Goal: Information Seeking & Learning: Learn about a topic

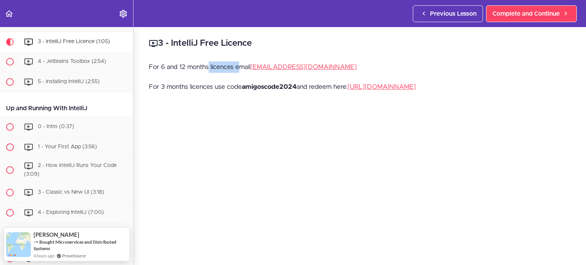
click at [241, 66] on p "For 6 and 12 months licences email [EMAIL_ADDRESS][DOMAIN_NAME]" at bounding box center [360, 66] width 422 height 11
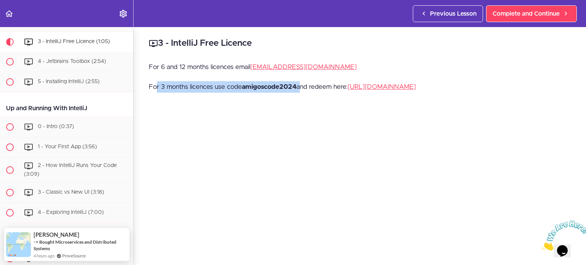
drag, startPoint x: 157, startPoint y: 85, endPoint x: 299, endPoint y: 85, distance: 142.2
click at [299, 85] on p "For 3 months licences use code amigoscode2024 and redeem here: [URL][DOMAIN_NAM…" at bounding box center [360, 86] width 422 height 11
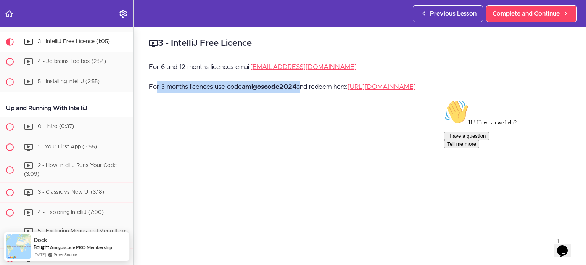
click at [232, 85] on p "For 3 months licences use code amigoscode2024 and redeem here: [URL][DOMAIN_NAM…" at bounding box center [360, 86] width 422 height 11
drag, startPoint x: 210, startPoint y: 87, endPoint x: 267, endPoint y: 88, distance: 56.8
click at [267, 88] on p "For 3 months licences use code amigoscode2024 and redeem here: [URL][DOMAIN_NAM…" at bounding box center [360, 86] width 422 height 11
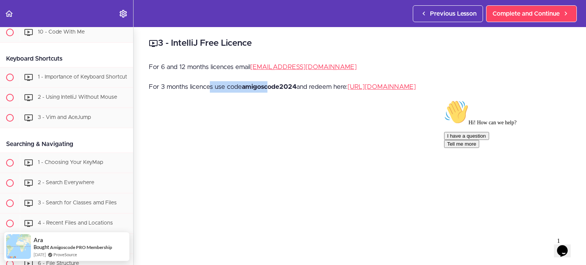
scroll to position [2935, 0]
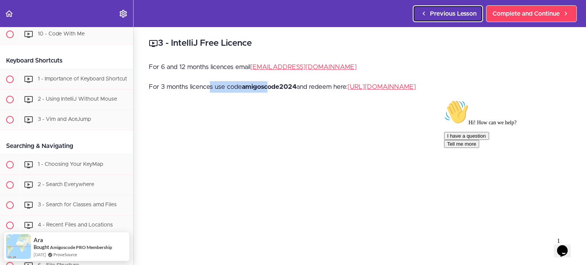
click at [437, 13] on span "Previous Lesson" at bounding box center [453, 13] width 47 height 9
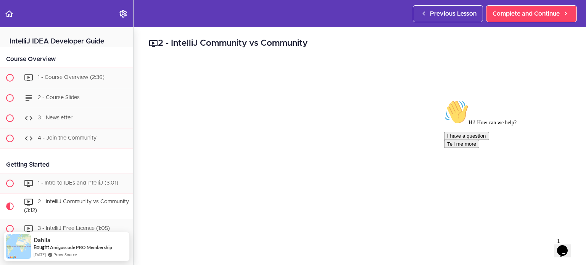
click at [65, 42] on h2 "IntelliJ IDEA Developer Guide" at bounding box center [66, 37] width 133 height 20
click at [447, 16] on span "Previous Lesson" at bounding box center [453, 13] width 47 height 9
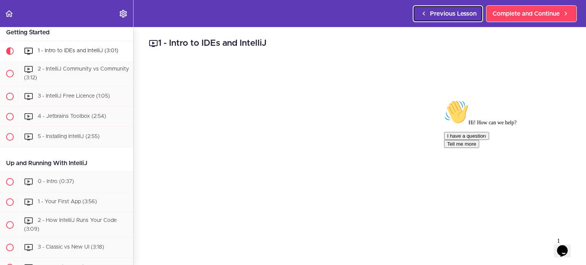
scroll to position [144, 0]
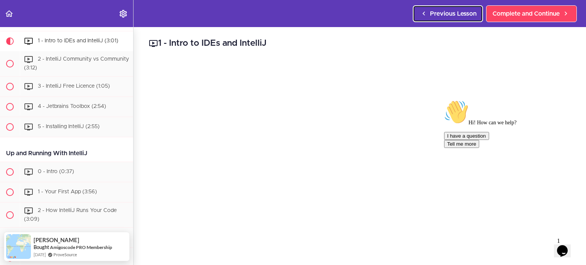
click at [447, 14] on span "Previous Lesson" at bounding box center [453, 13] width 47 height 9
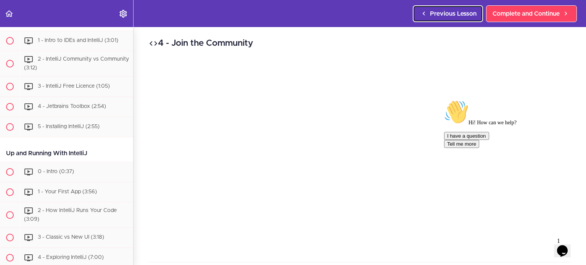
scroll to position [101, 0]
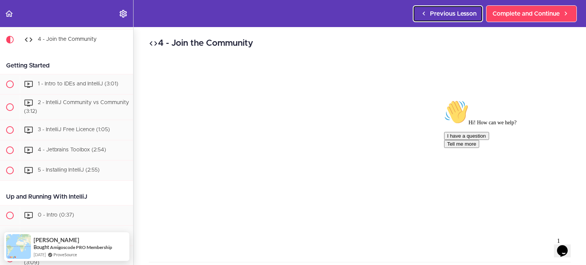
click at [447, 16] on span "Previous Lesson" at bounding box center [453, 13] width 47 height 9
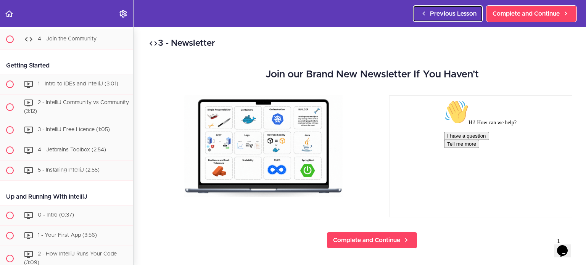
scroll to position [81, 0]
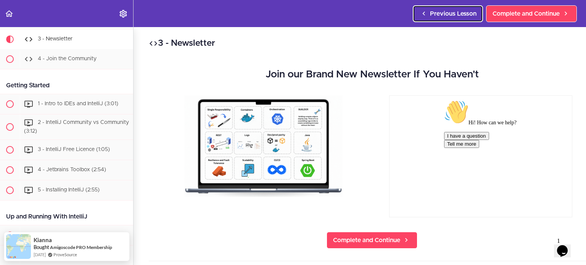
click at [447, 16] on span "Previous Lesson" at bounding box center [453, 13] width 47 height 9
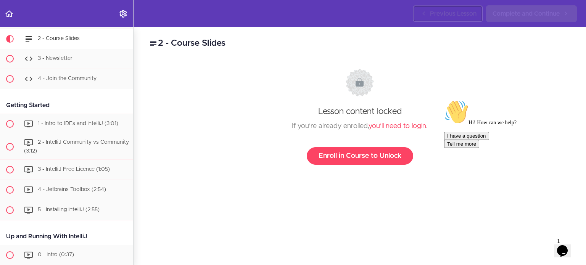
scroll to position [61, 0]
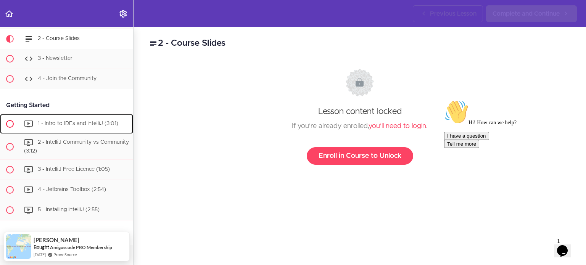
click at [77, 125] on span "1 - Intro to IDEs and IntelliJ (3:01)" at bounding box center [78, 123] width 80 height 5
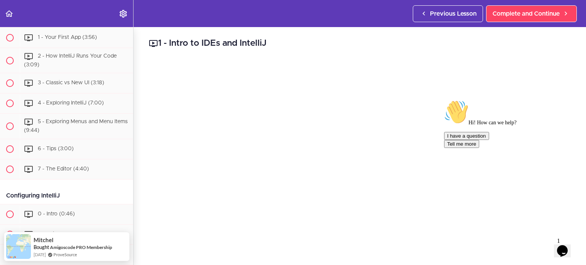
scroll to position [451, 0]
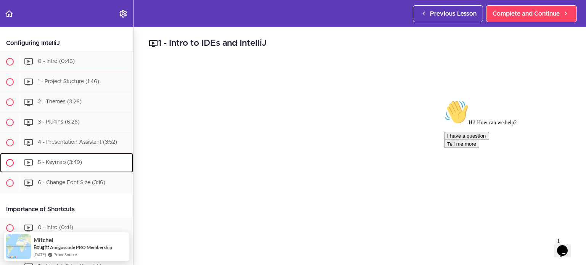
click at [50, 160] on span "5 - Keymap (3:49)" at bounding box center [60, 162] width 44 height 5
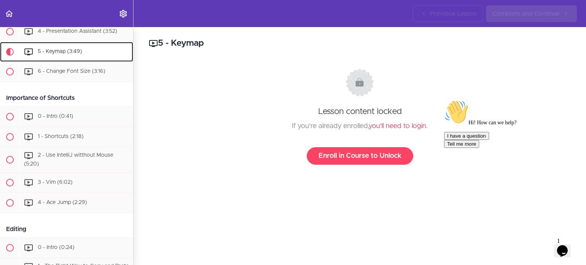
scroll to position [573, 0]
